Goal: Information Seeking & Learning: Learn about a topic

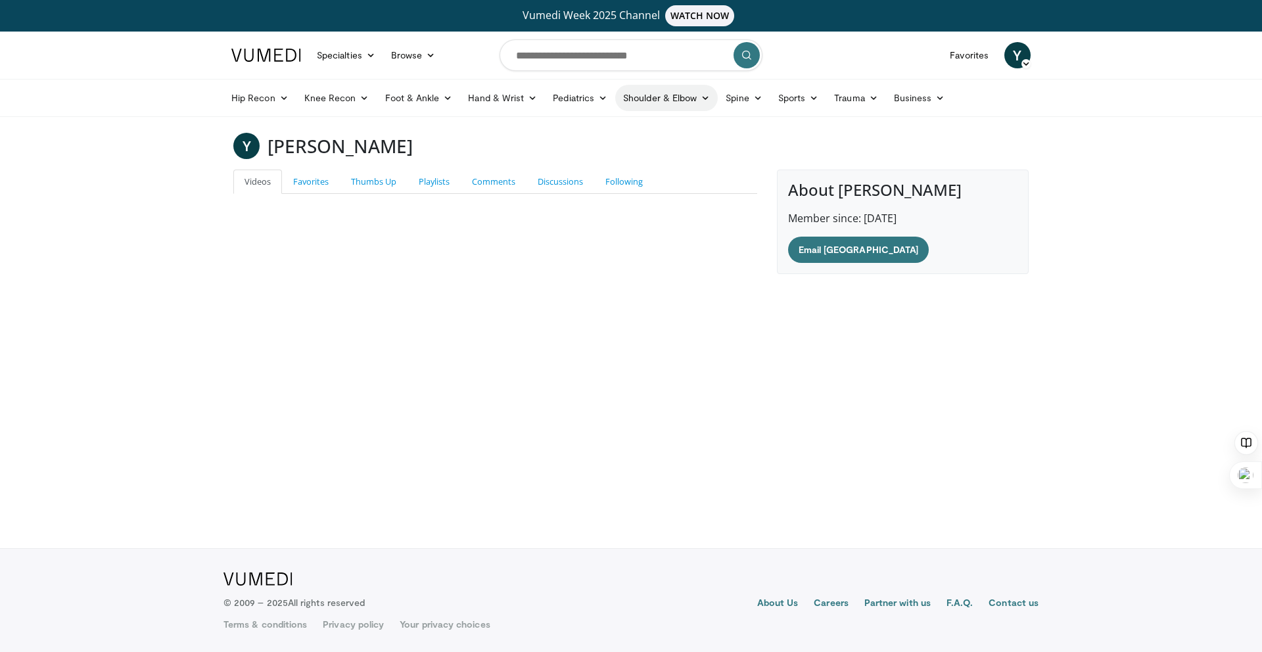
click at [659, 95] on link "Shoulder & Elbow" at bounding box center [666, 98] width 103 height 26
click at [634, 147] on link "Shoulder" at bounding box center [639, 149] width 156 height 21
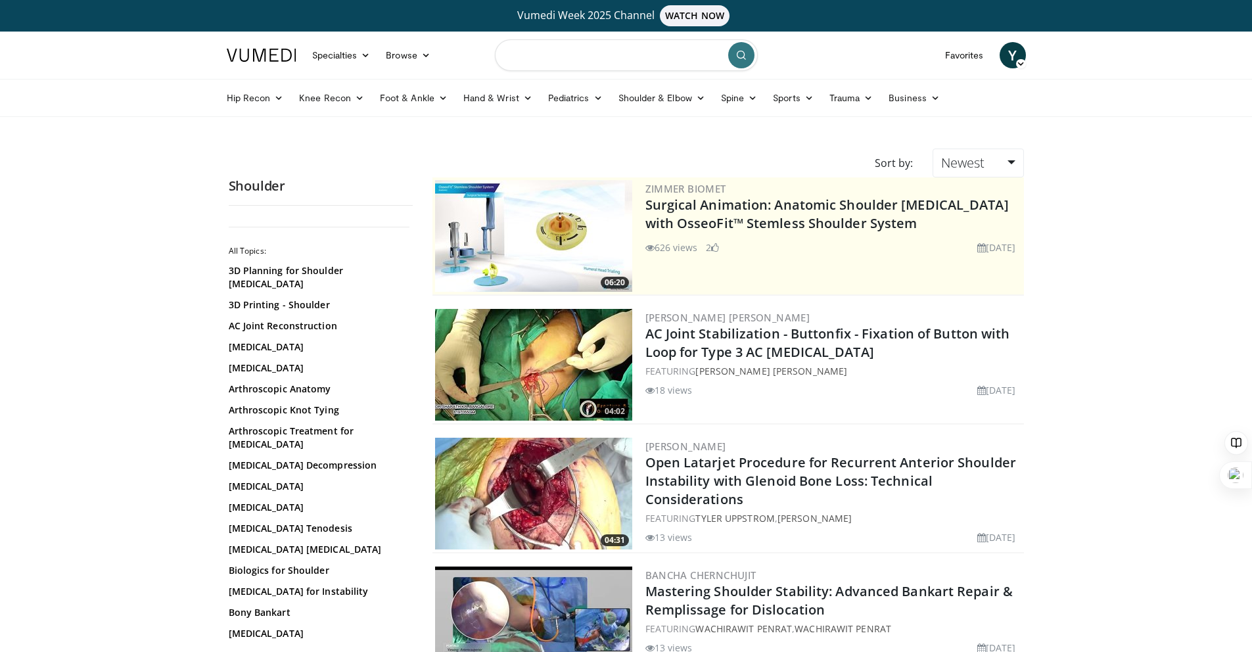
click at [567, 62] on input "Search topics, interventions" at bounding box center [626, 55] width 263 height 32
type input "**********"
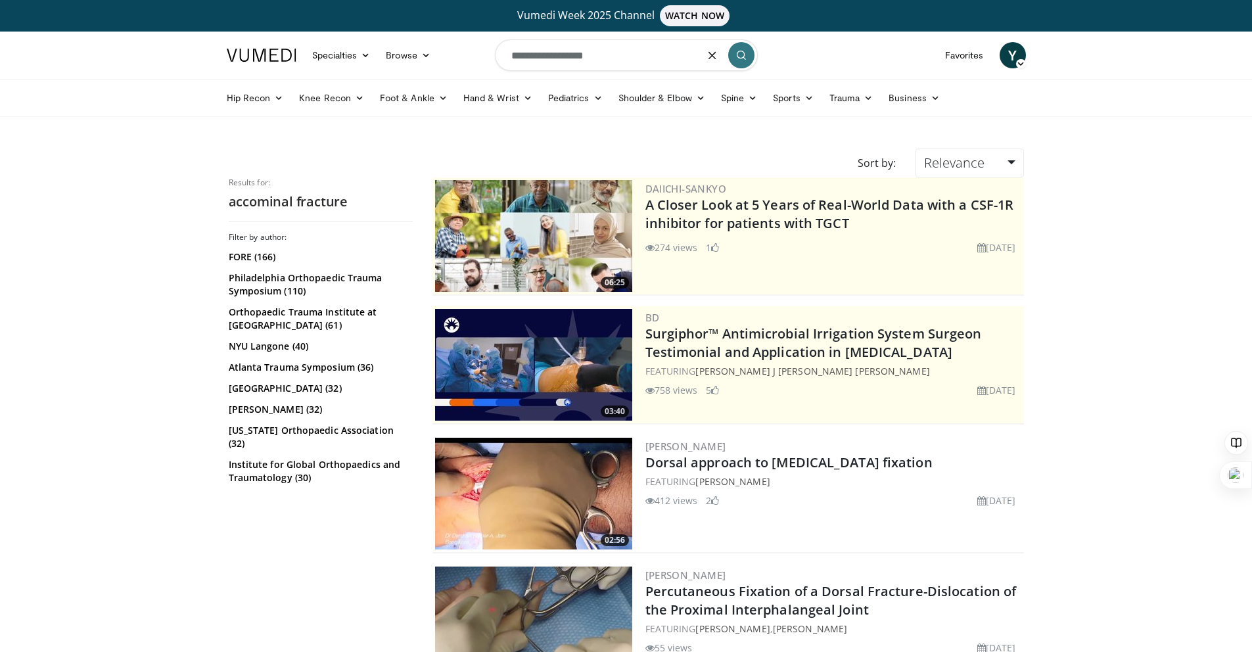
click at [519, 58] on input "**********" at bounding box center [626, 55] width 263 height 32
click at [530, 57] on input "**********" at bounding box center [626, 55] width 263 height 32
type input "**********"
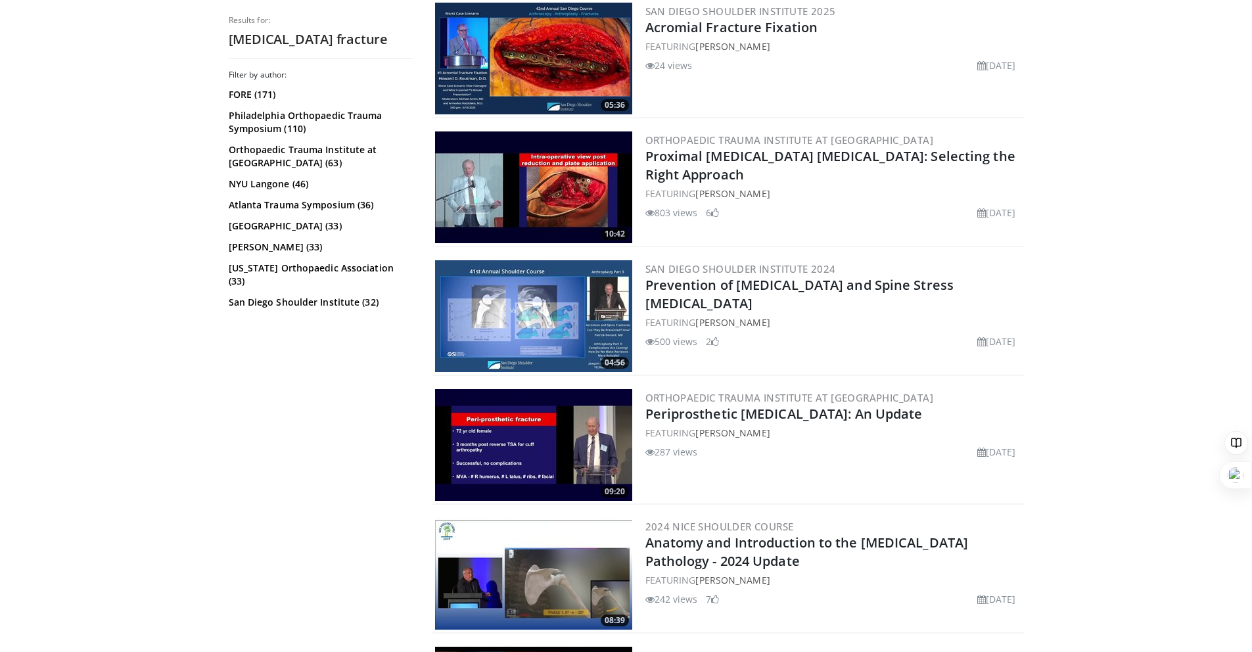
scroll to position [824, 0]
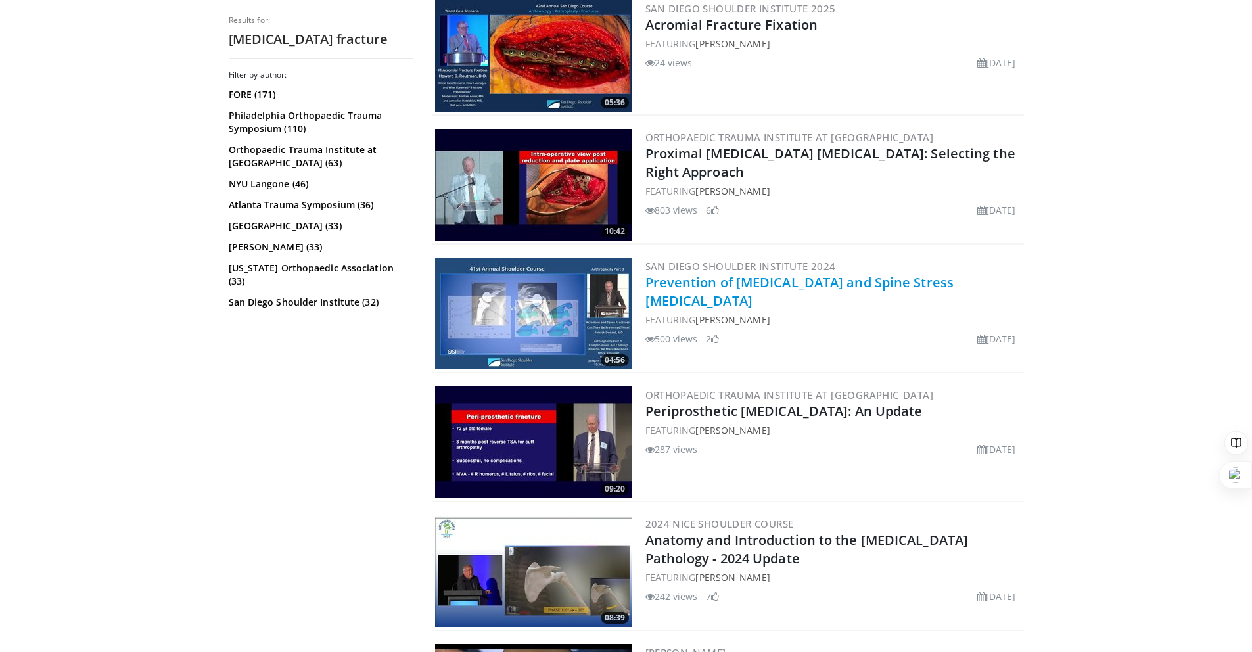
click at [755, 285] on link "Prevention of Acromion and Spine Stress Fractures" at bounding box center [799, 291] width 309 height 36
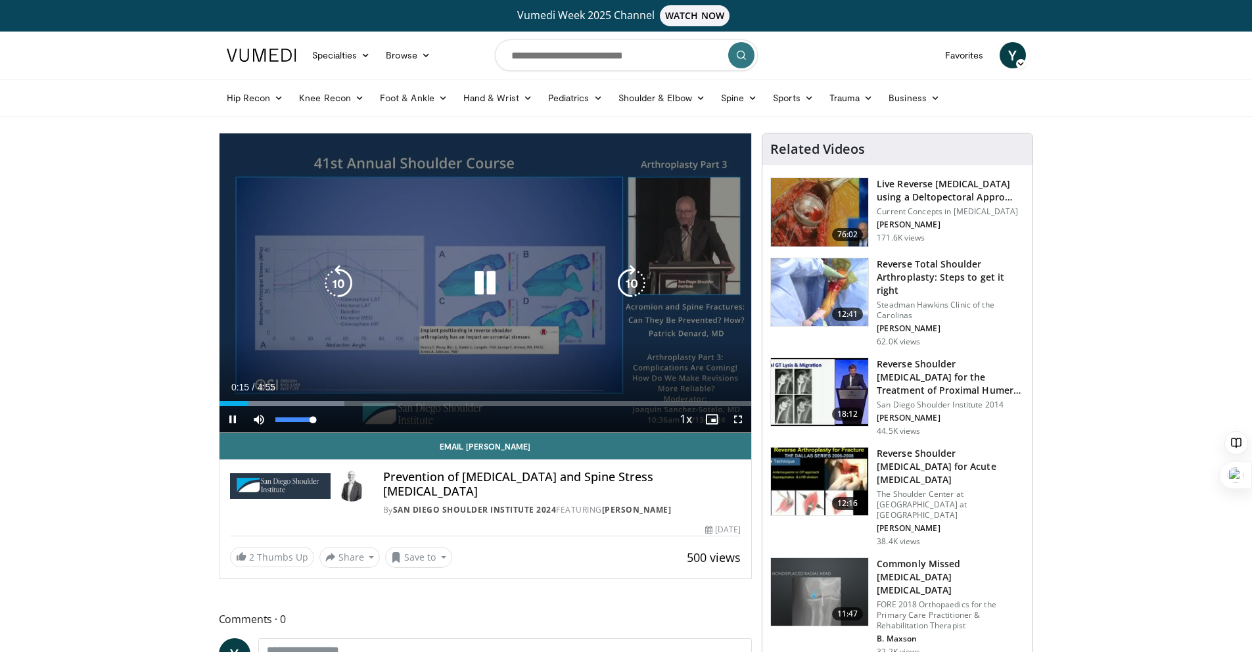
drag, startPoint x: 312, startPoint y: 422, endPoint x: 319, endPoint y: 420, distance: 7.5
click at [319, 420] on div "Mute 100%" at bounding box center [292, 419] width 92 height 26
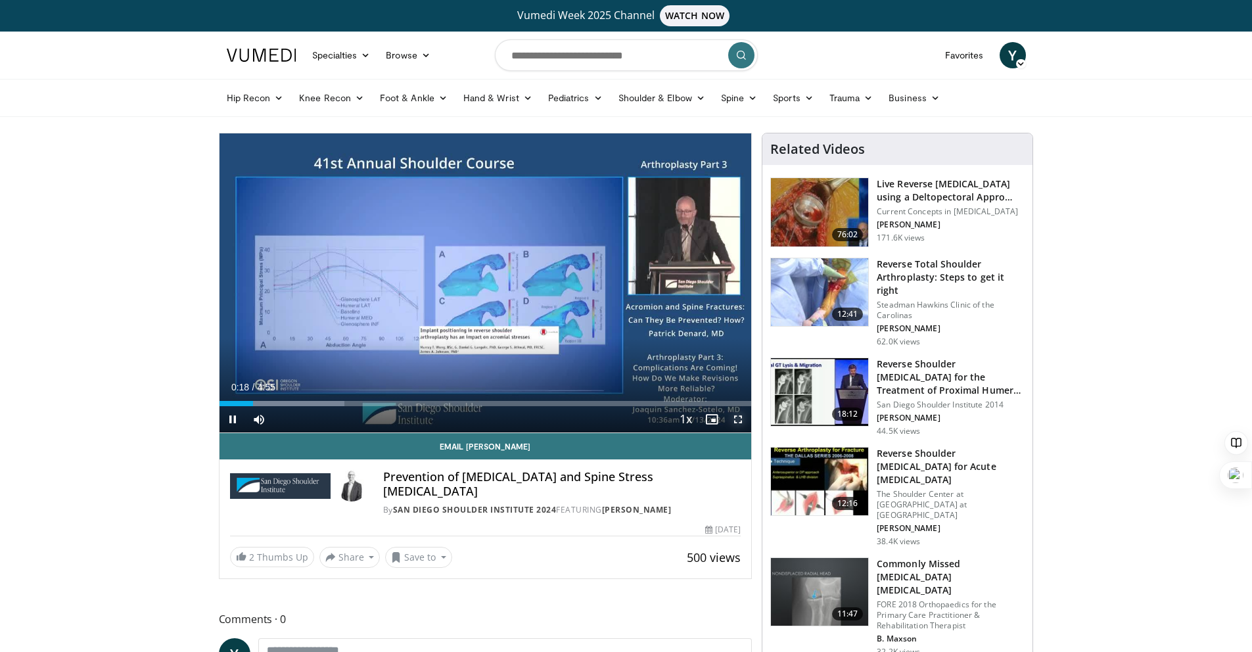
click at [739, 417] on span "Video Player" at bounding box center [738, 419] width 26 height 26
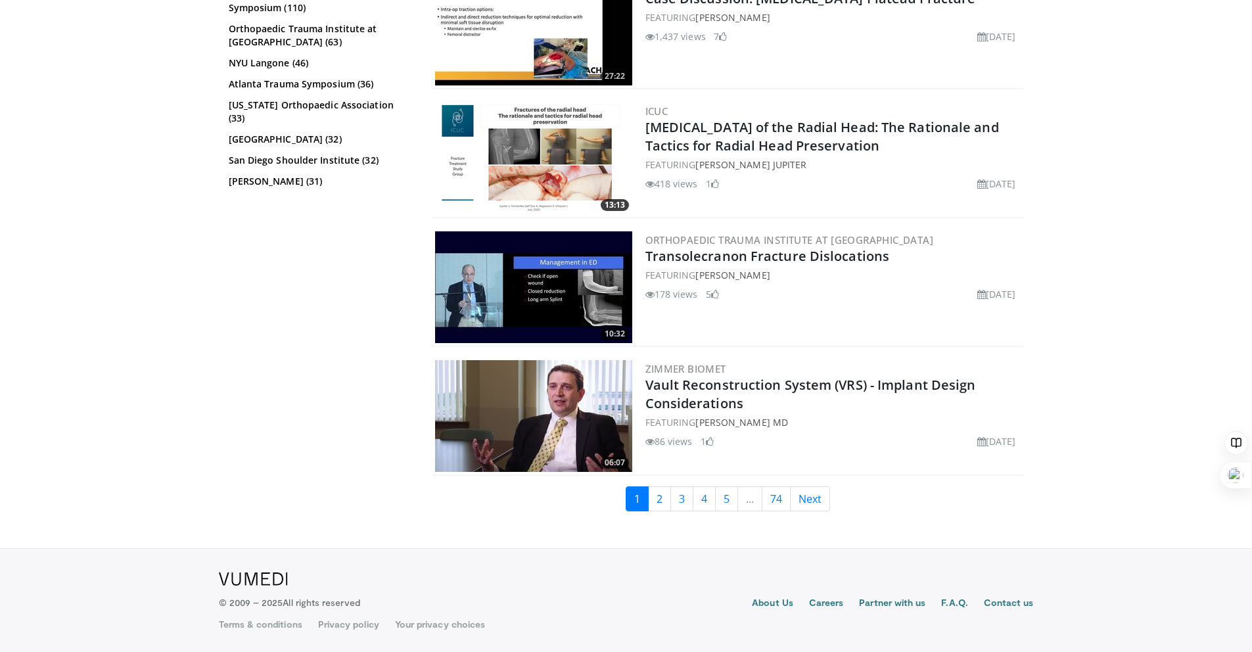
scroll to position [3178, 0]
click at [662, 503] on link "2" at bounding box center [659, 498] width 23 height 25
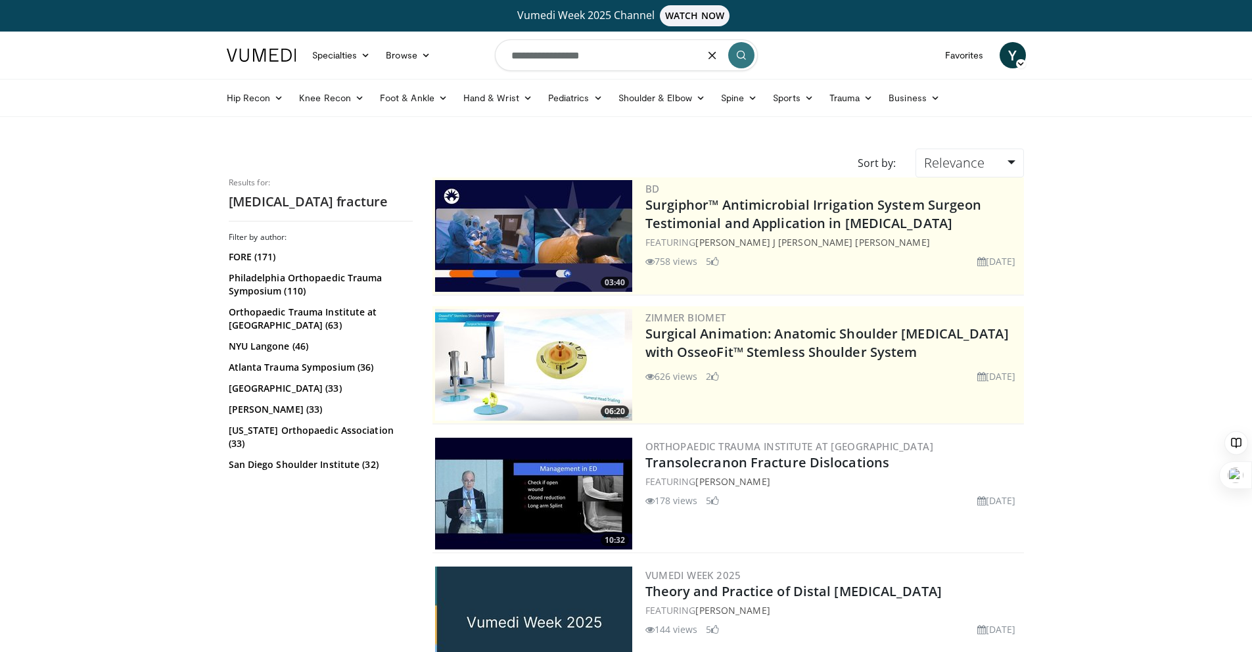
drag, startPoint x: 611, startPoint y: 57, endPoint x: 501, endPoint y: 54, distance: 110.5
click at [501, 53] on input "**********" at bounding box center [626, 55] width 263 height 32
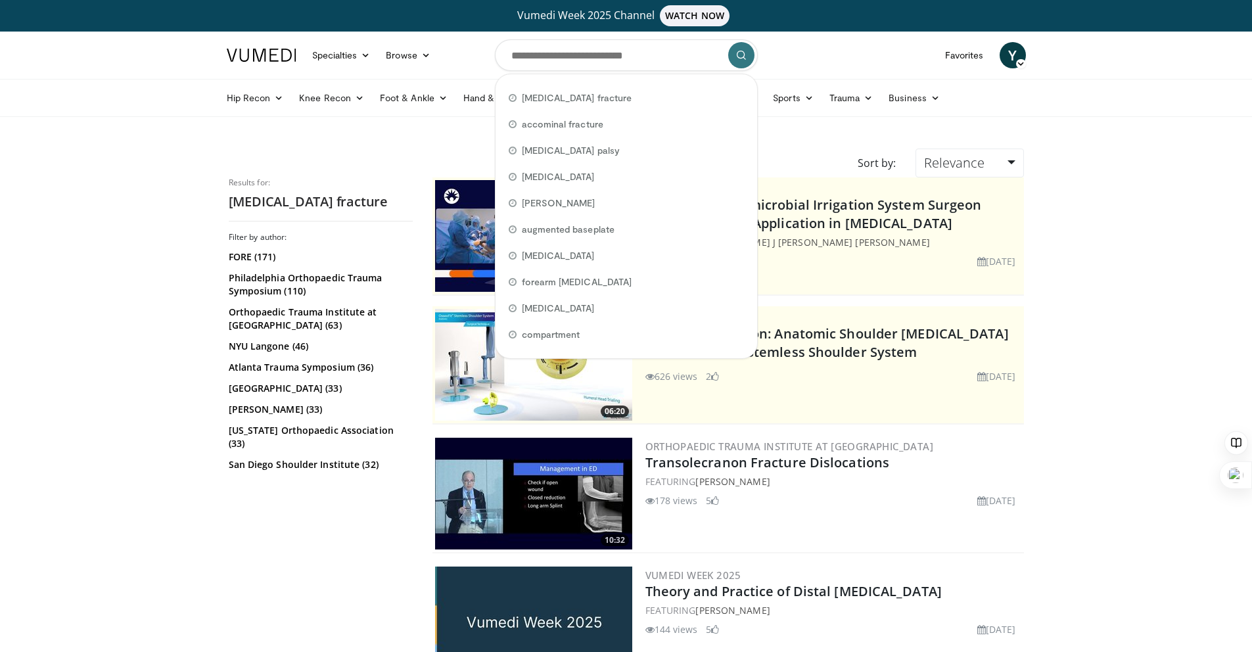
click at [808, 58] on nav "Specialties Adult & Family Medicine Allergy, Asthma, Immunology Anesthesiology …" at bounding box center [626, 55] width 815 height 47
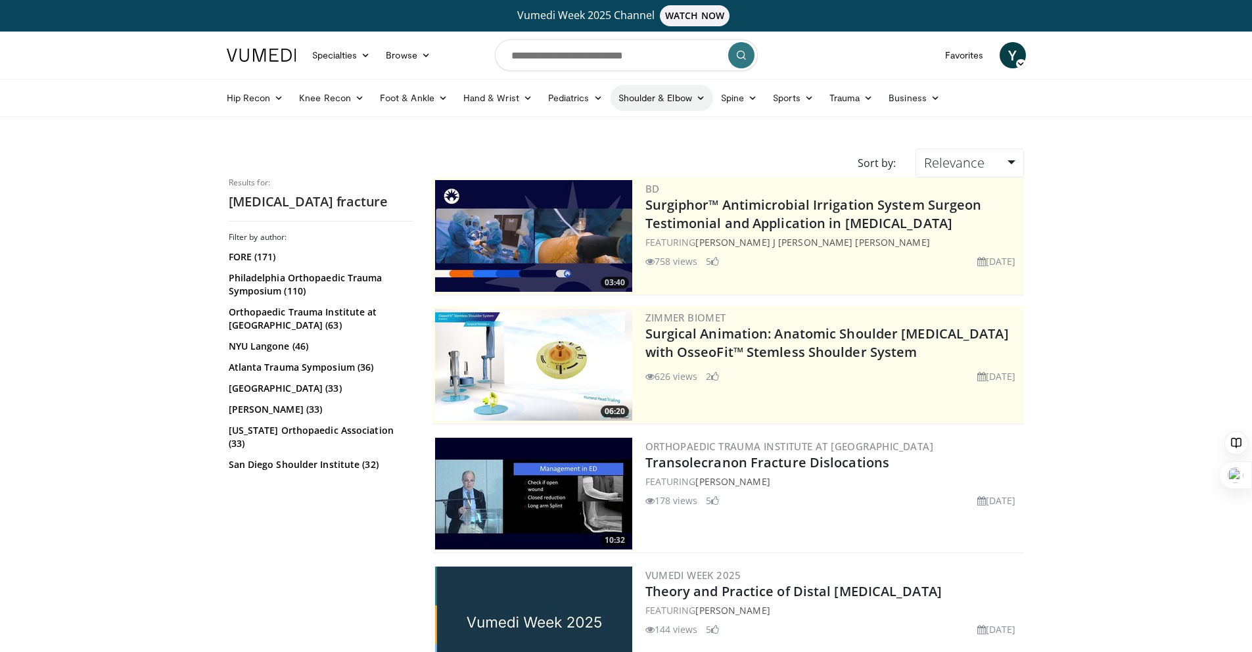
click at [660, 100] on link "Shoulder & Elbow" at bounding box center [662, 98] width 103 height 26
click at [631, 147] on link "Shoulder" at bounding box center [634, 149] width 156 height 21
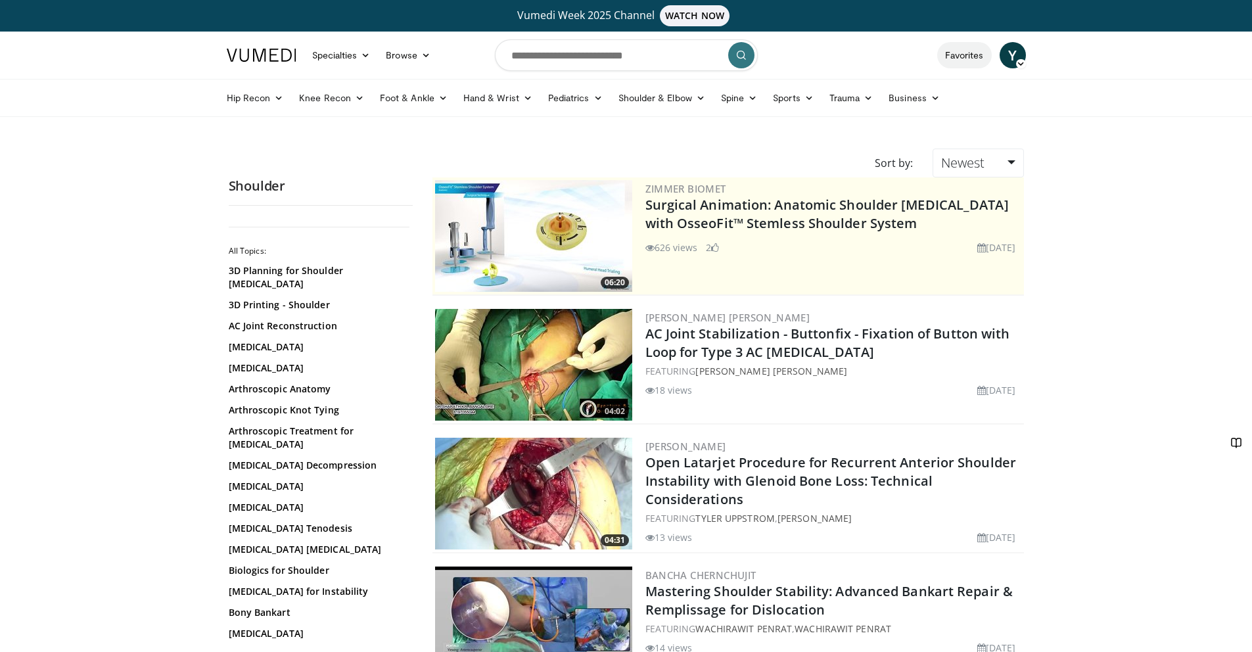
click at [960, 51] on link "Favorites" at bounding box center [964, 55] width 55 height 26
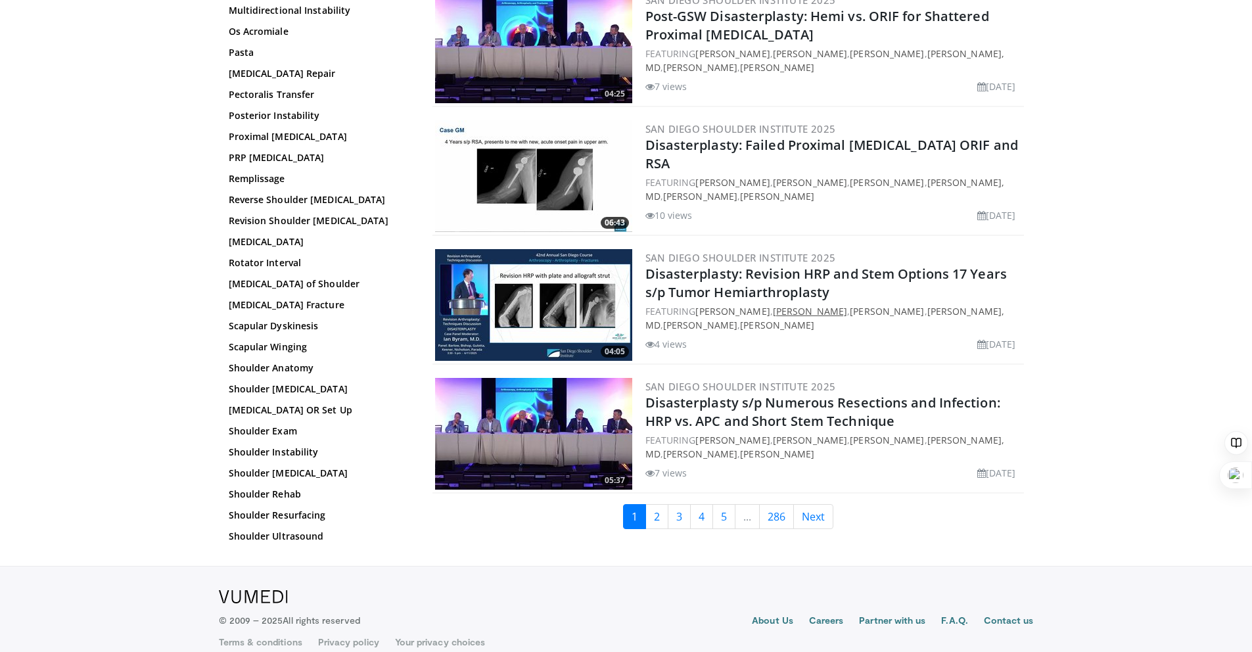
scroll to position [3057, 0]
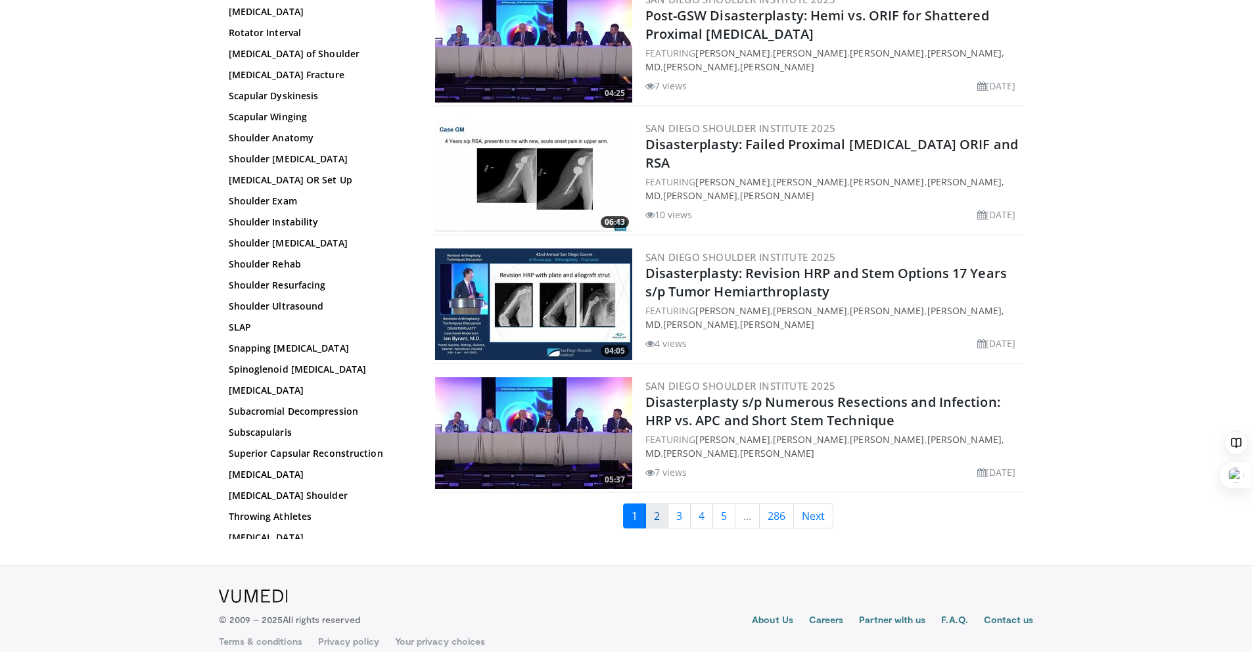
click at [658, 503] on link "2" at bounding box center [656, 515] width 23 height 25
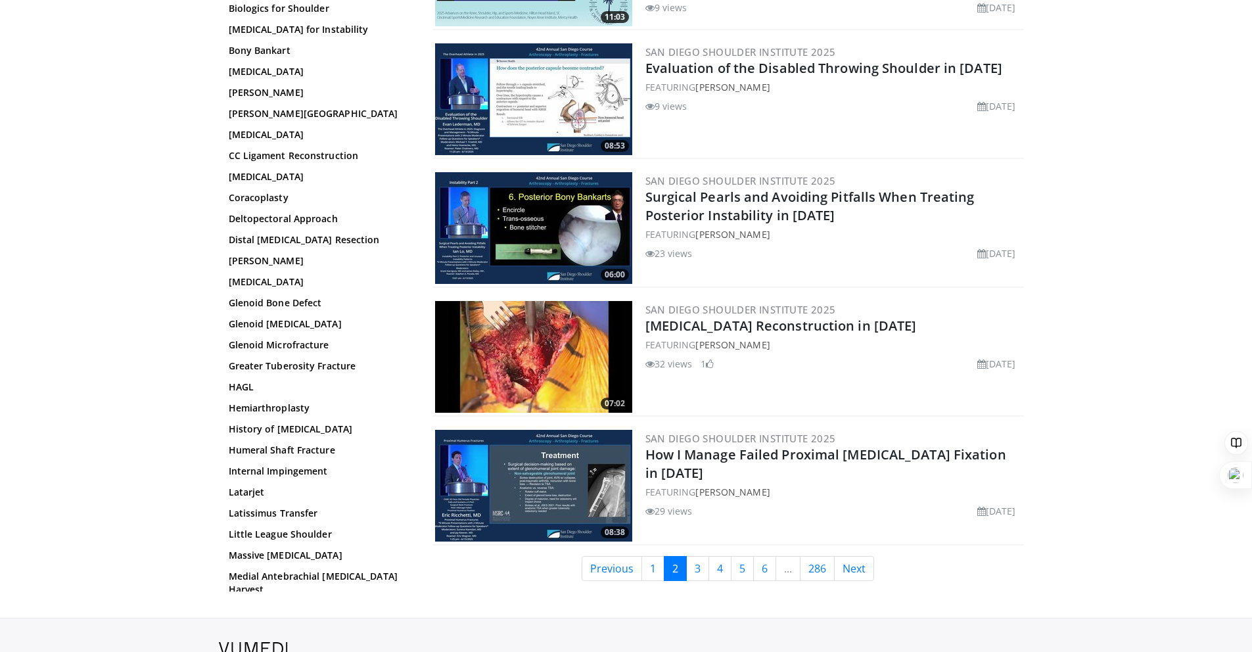
scroll to position [2999, 0]
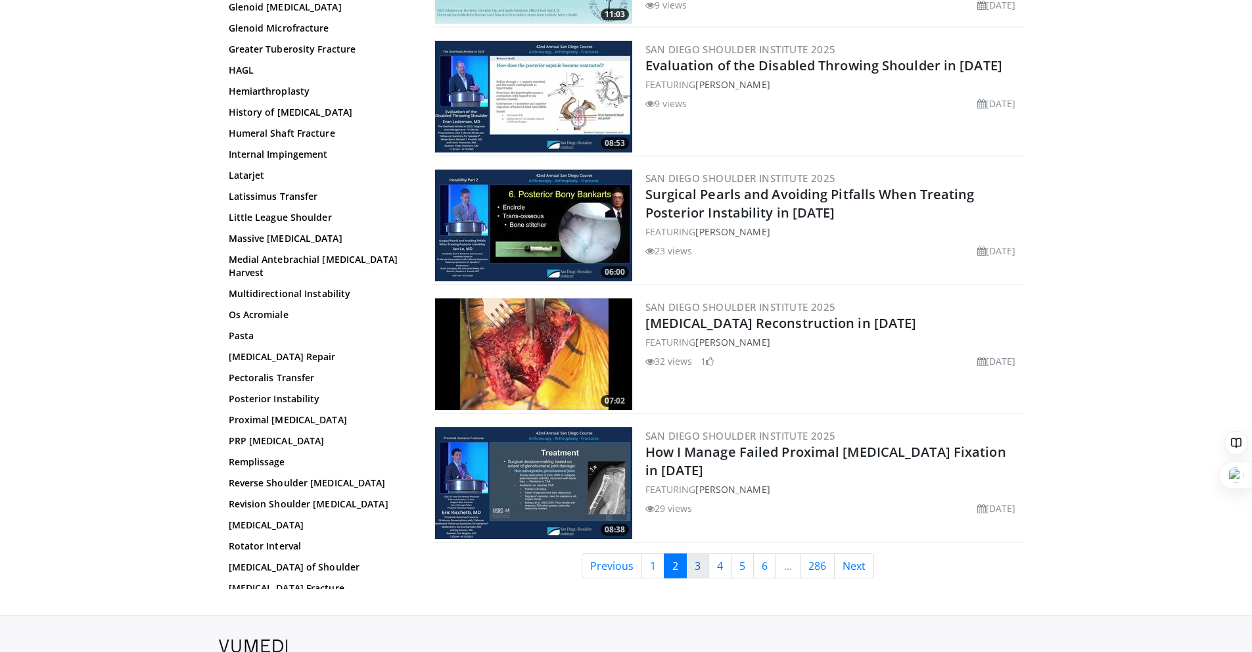
click at [691, 553] on link "3" at bounding box center [697, 565] width 23 height 25
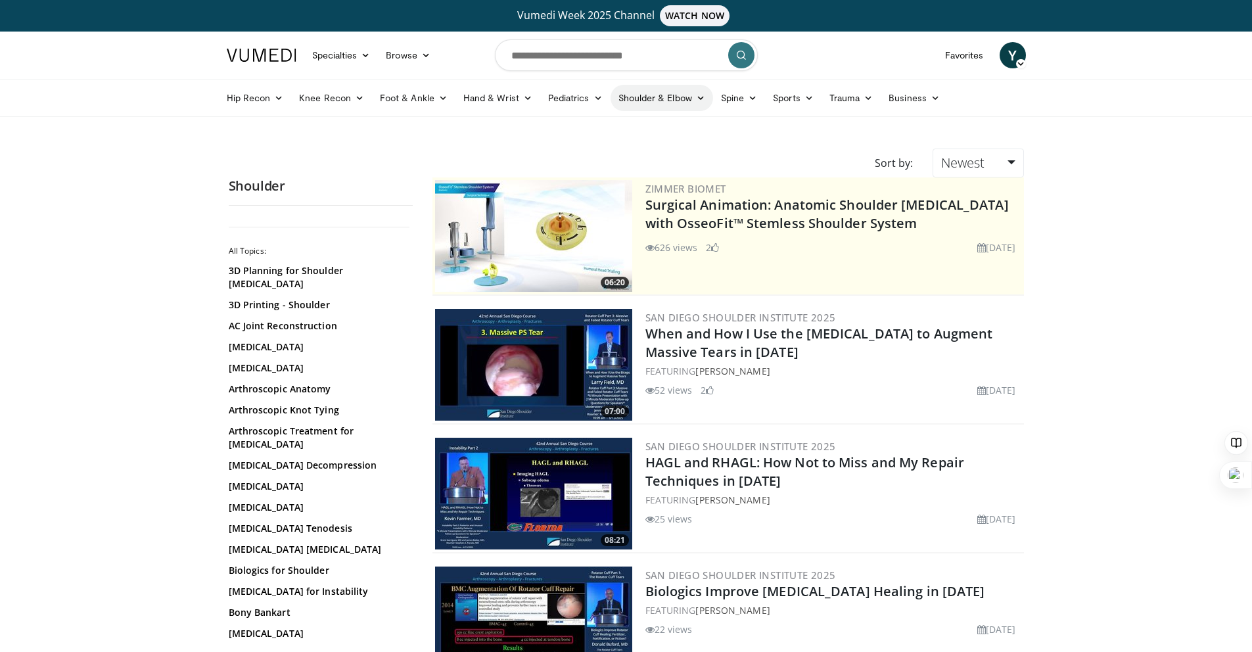
click at [668, 96] on link "Shoulder & Elbow" at bounding box center [662, 98] width 103 height 26
click at [650, 152] on link "Shoulder" at bounding box center [634, 149] width 156 height 21
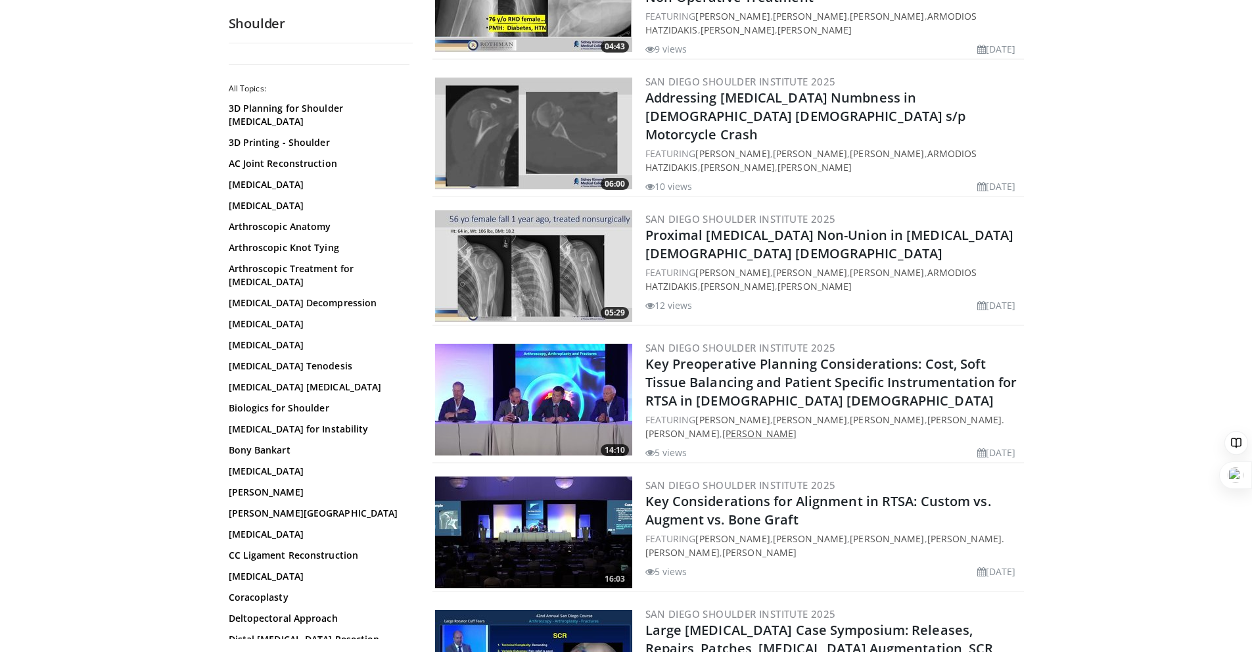
scroll to position [2044, 0]
